Goal: Task Accomplishment & Management: Manage account settings

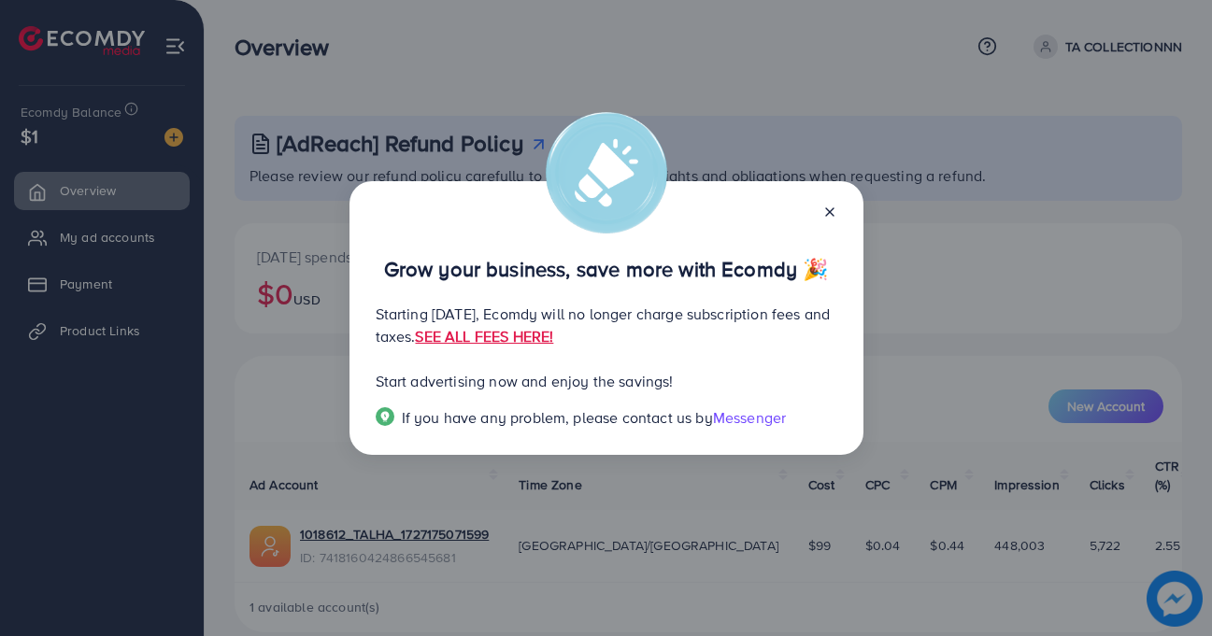
click at [830, 208] on line at bounding box center [829, 211] width 7 height 7
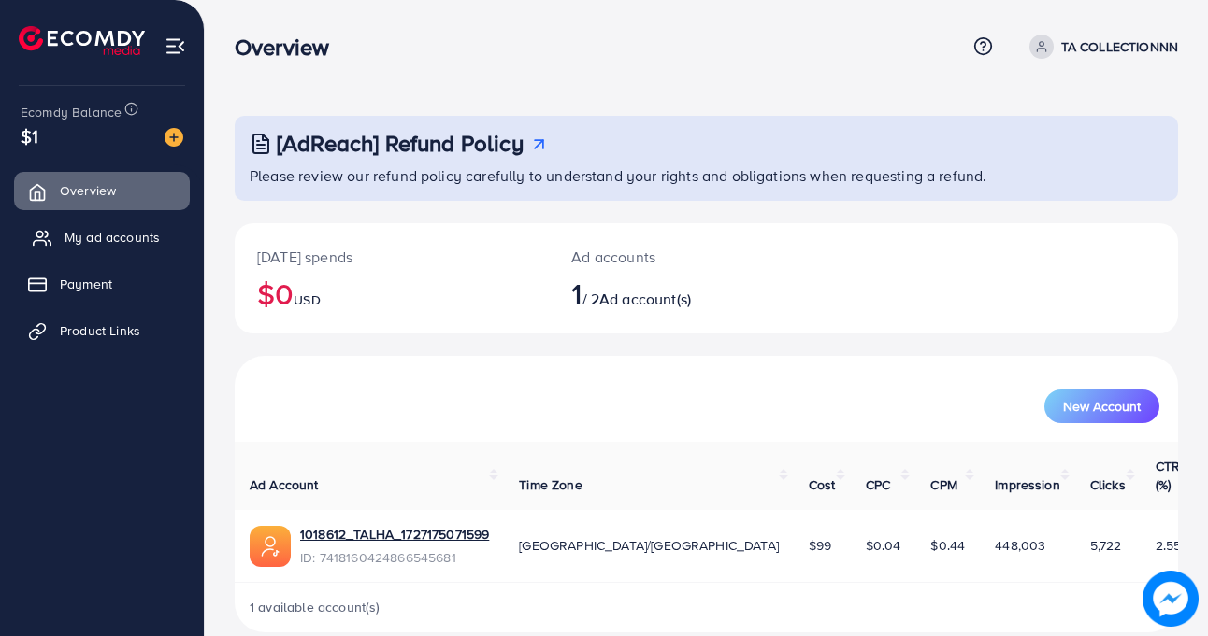
click at [108, 234] on span "My ad accounts" at bounding box center [111, 237] width 95 height 19
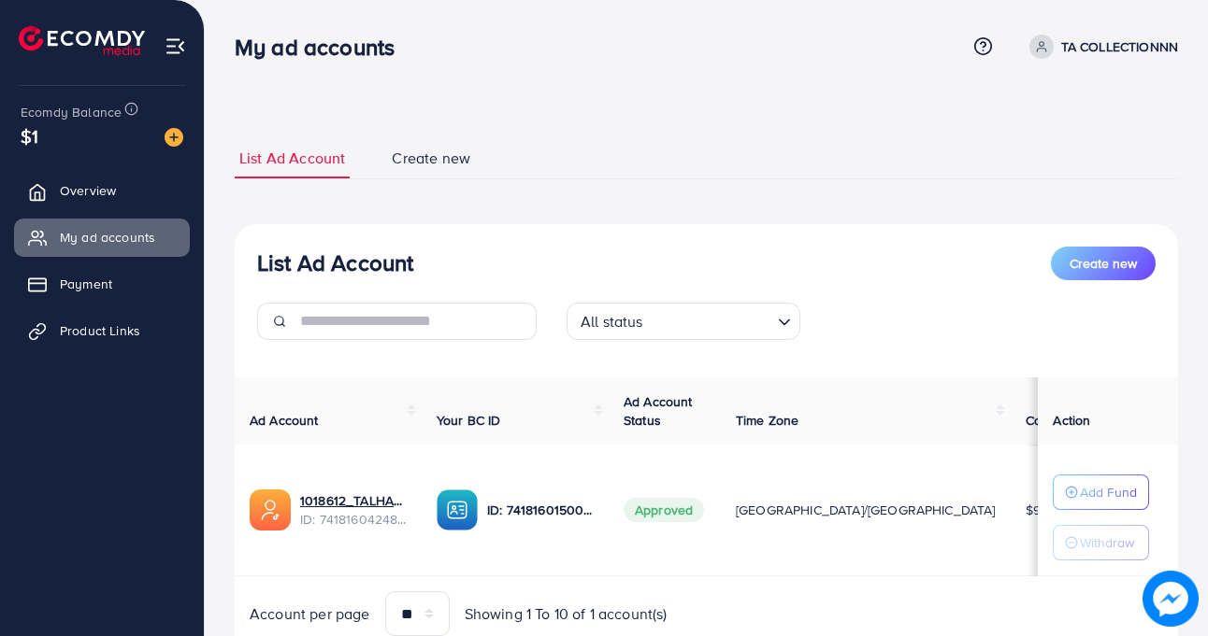
click at [774, 221] on div "List Ad Account Create new List Ad Account Create new All status Loading... Ad …" at bounding box center [706, 398] width 943 height 521
click at [175, 47] on img at bounding box center [174, 46] width 21 height 21
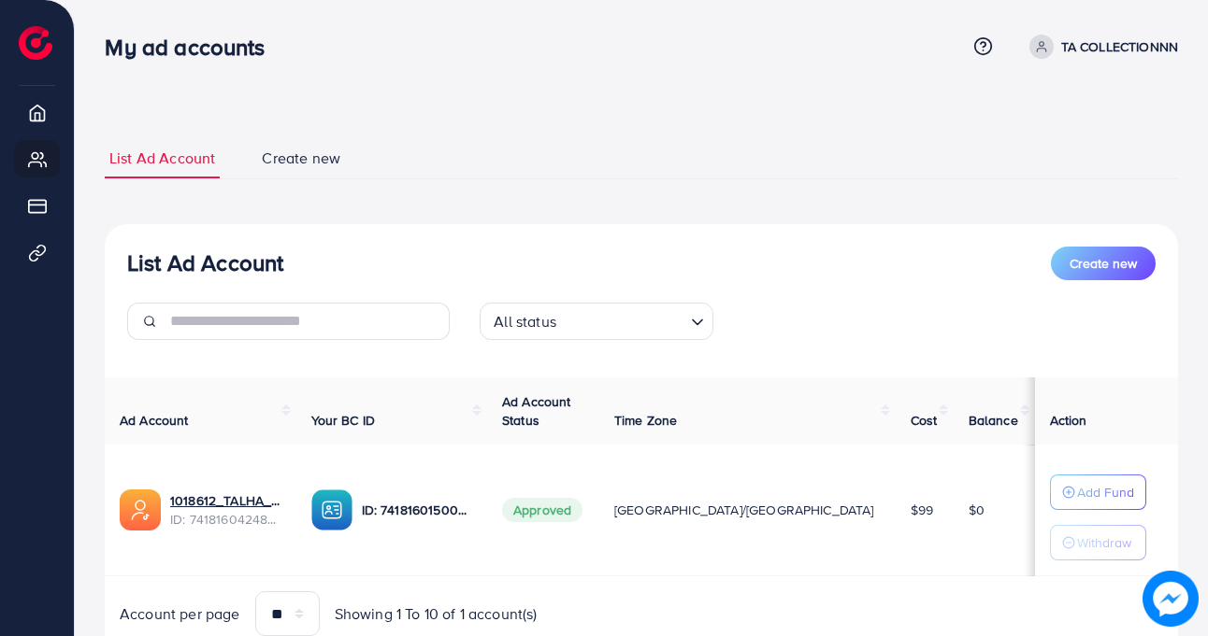
click at [175, 47] on h3 "My ad accounts" at bounding box center [192, 47] width 175 height 27
click at [357, 167] on li "Create new" at bounding box center [319, 158] width 125 height 40
click at [340, 158] on link "Create new" at bounding box center [301, 158] width 88 height 40
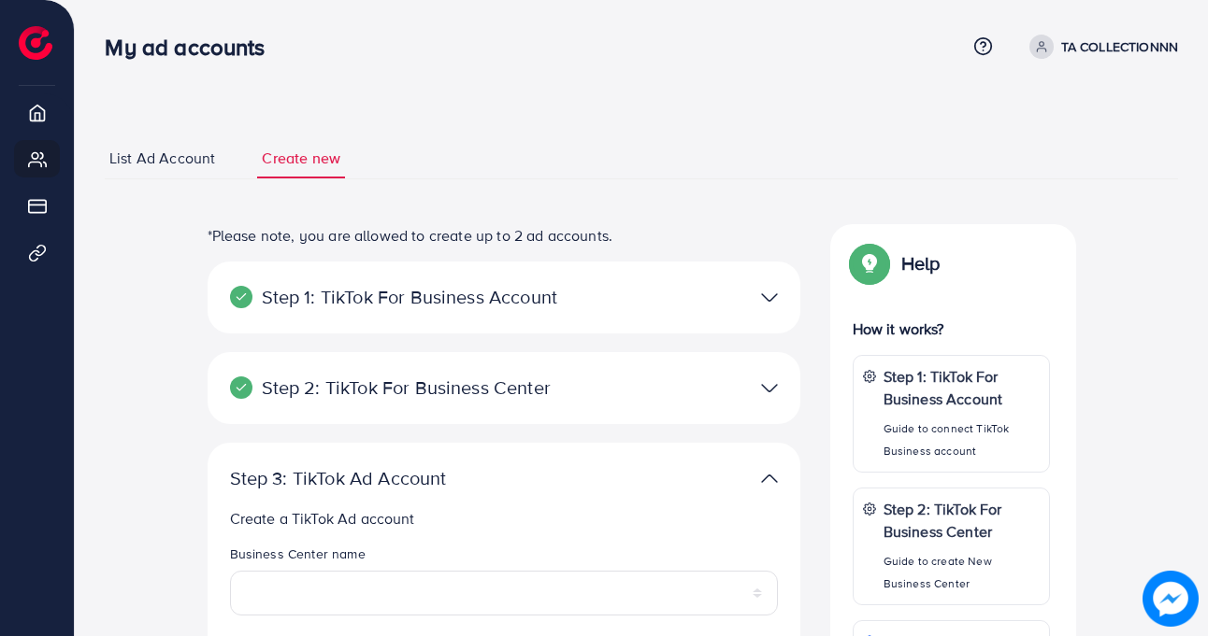
click at [340, 158] on link "Create new" at bounding box center [301, 158] width 88 height 40
click at [329, 311] on div "Step 1: TikTok For Business Account Connect to TikTok for Business to access al…" at bounding box center [503, 298] width 593 height 72
click at [1069, 55] on p "TA COLLECTIONNN" at bounding box center [1119, 47] width 117 height 22
click at [1027, 124] on link "Profile" at bounding box center [1088, 112] width 178 height 42
select select "********"
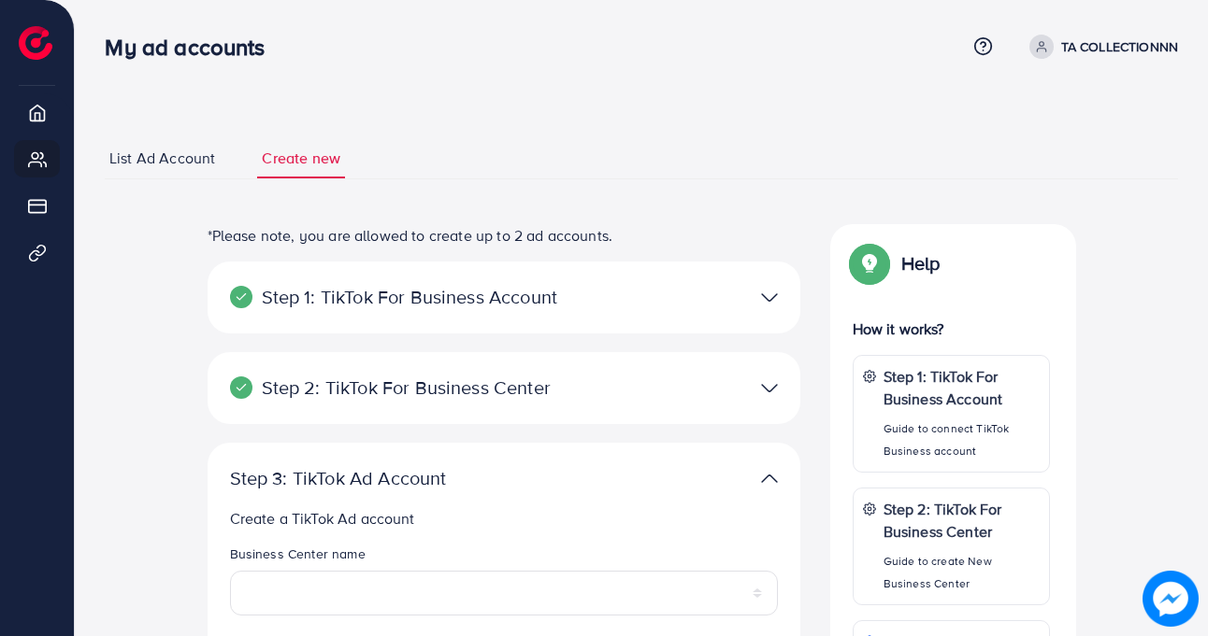
select select "**********"
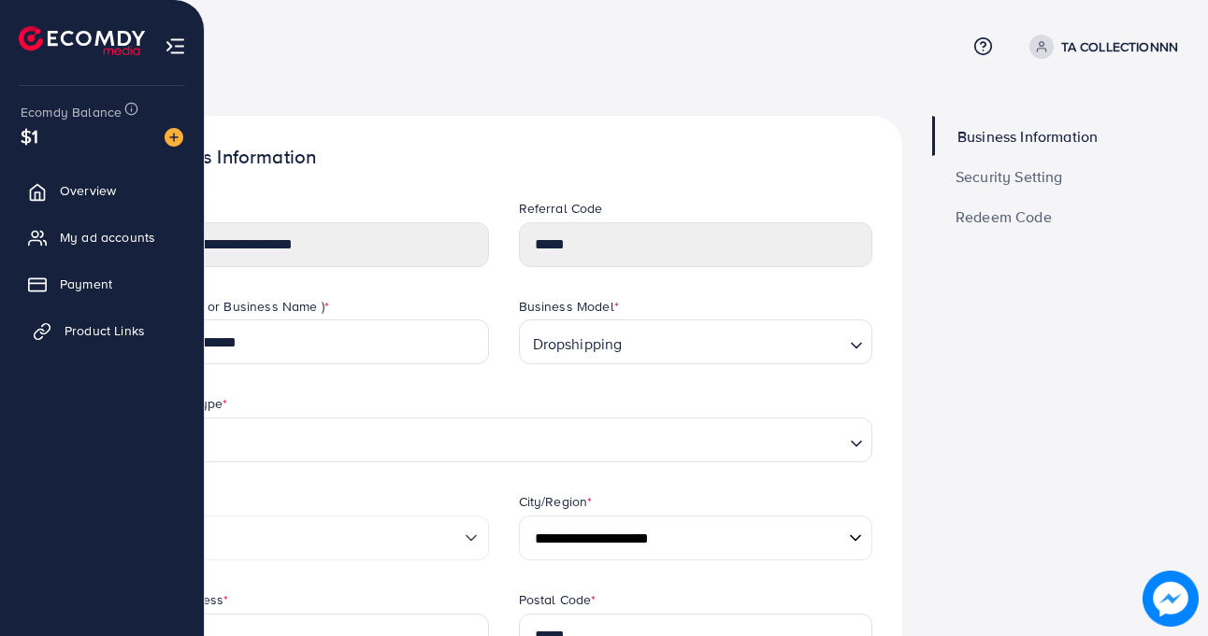
click at [53, 321] on link "Product Links" at bounding box center [102, 330] width 176 height 37
